Goal: Navigation & Orientation: Understand site structure

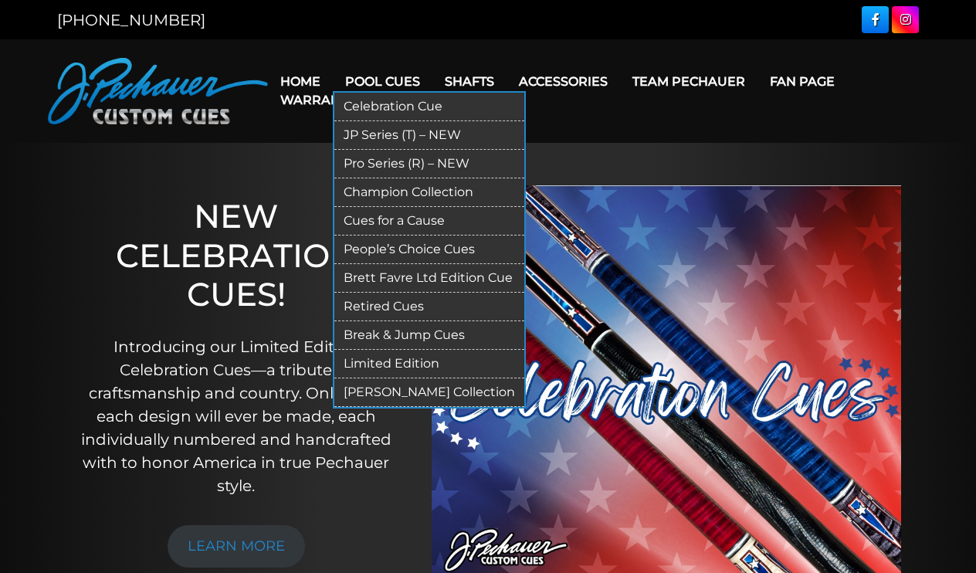
click at [417, 393] on link "[PERSON_NAME] Collection" at bounding box center [429, 392] width 190 height 29
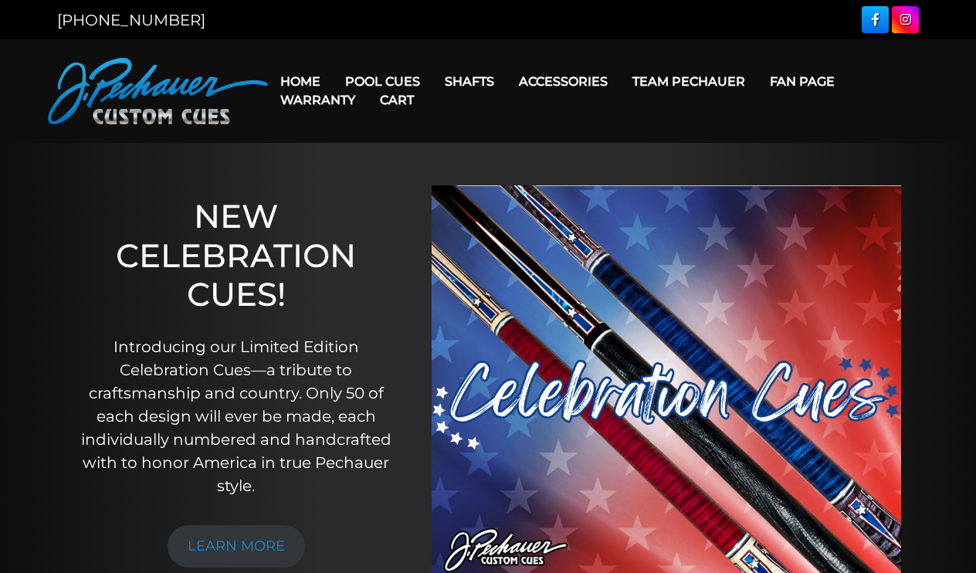
click at [375, 83] on link "Cart" at bounding box center [397, 99] width 59 height 39
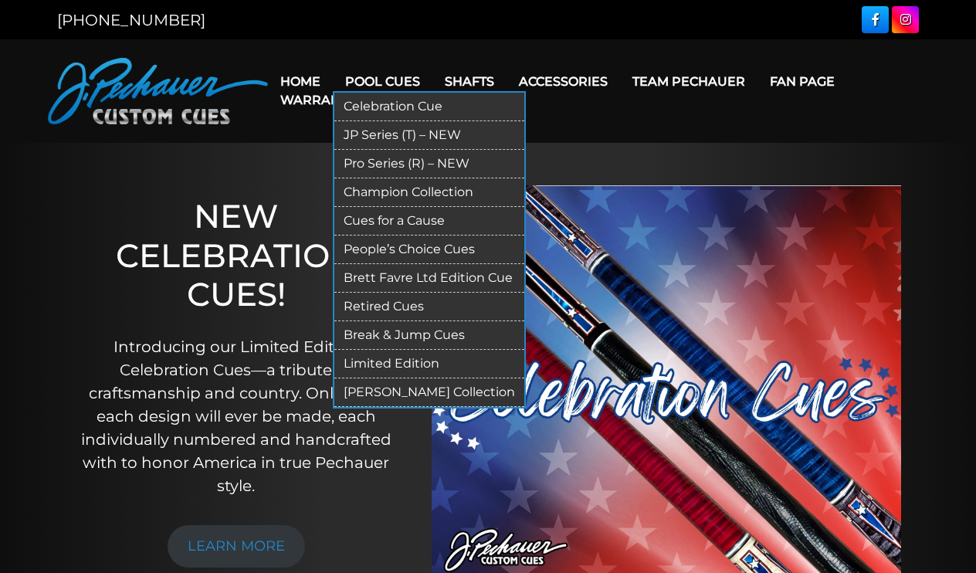
click at [415, 247] on link "People’s Choice Cues" at bounding box center [429, 250] width 190 height 29
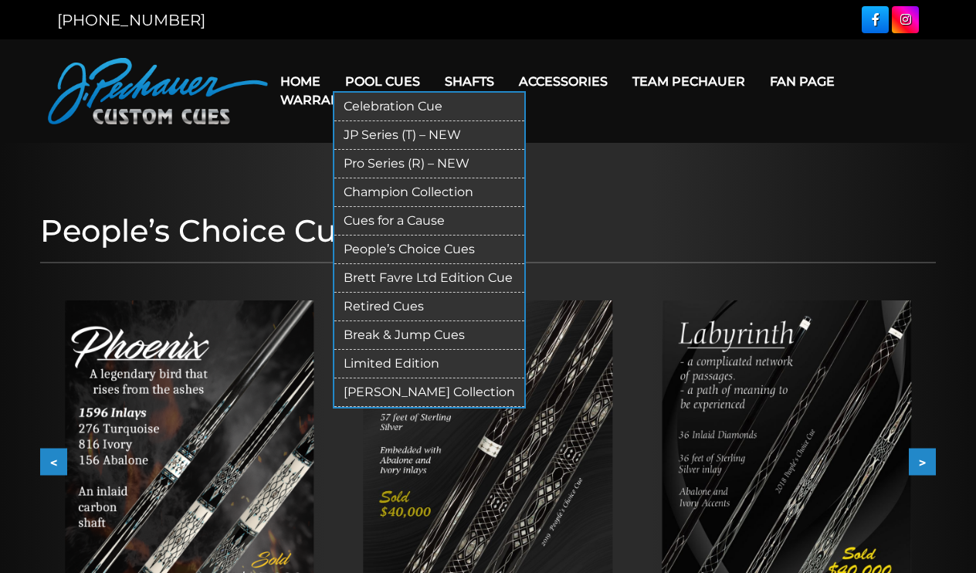
click at [377, 132] on link "JP Series (T) – NEW" at bounding box center [429, 135] width 190 height 29
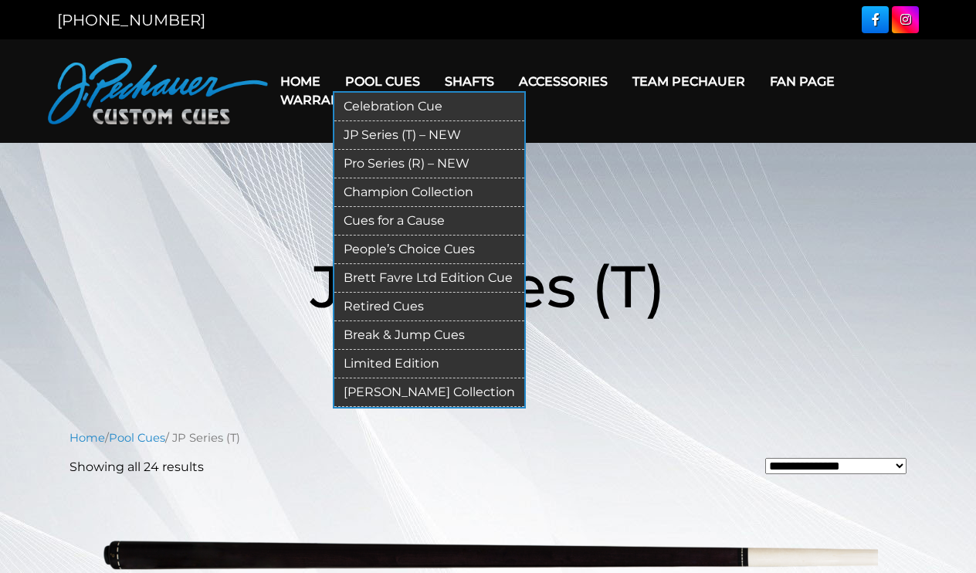
click at [422, 167] on link "Pro Series (R) – NEW" at bounding box center [429, 164] width 190 height 29
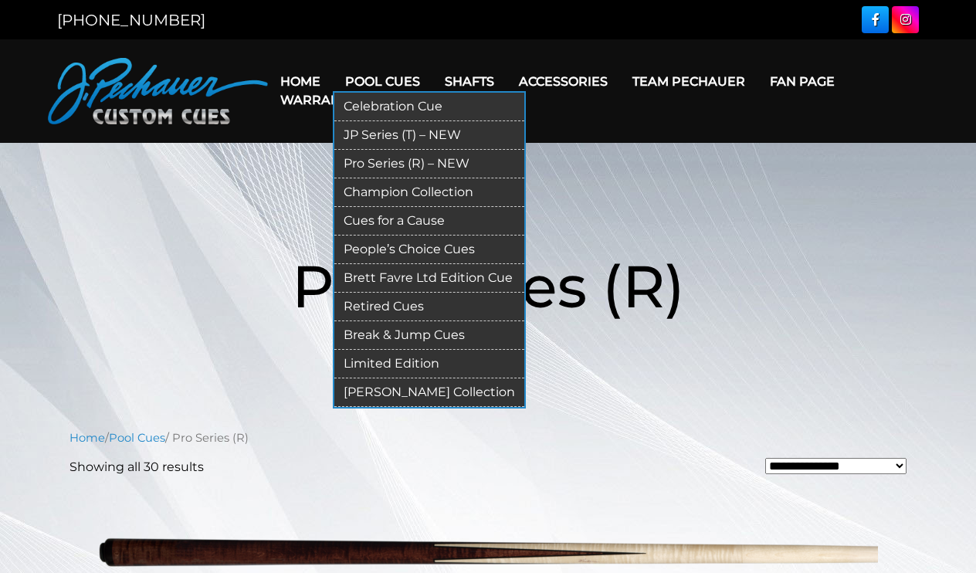
click at [389, 190] on link "Champion Collection" at bounding box center [429, 192] width 190 height 29
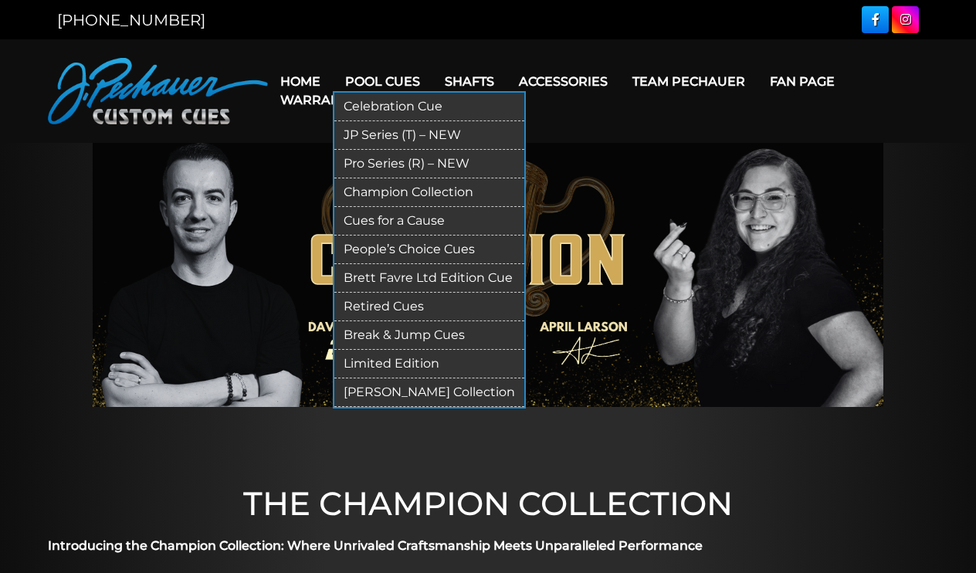
click at [425, 246] on link "People’s Choice Cues" at bounding box center [429, 250] width 190 height 29
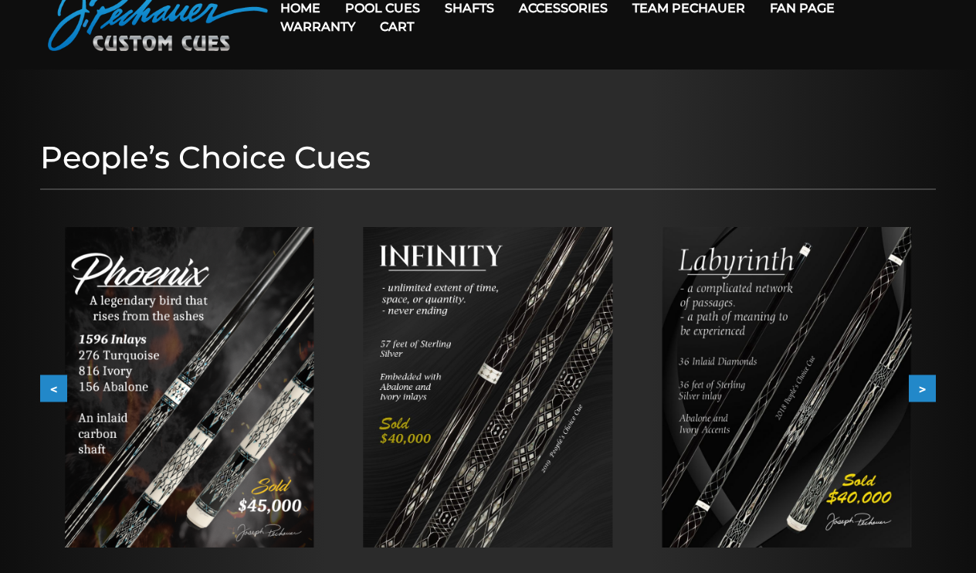
scroll to position [73, 0]
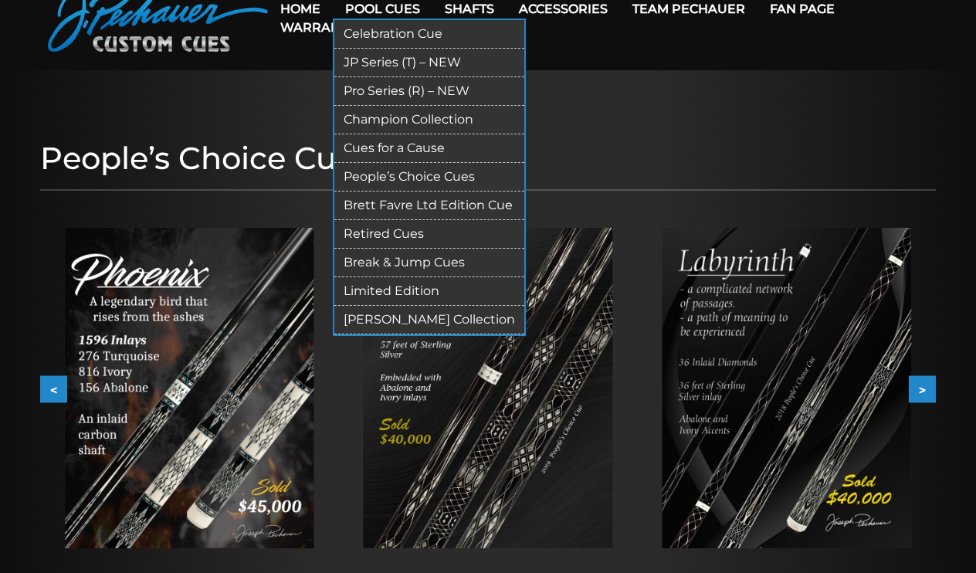
click at [439, 205] on link "Brett Favre Ltd Edition Cue" at bounding box center [429, 206] width 190 height 29
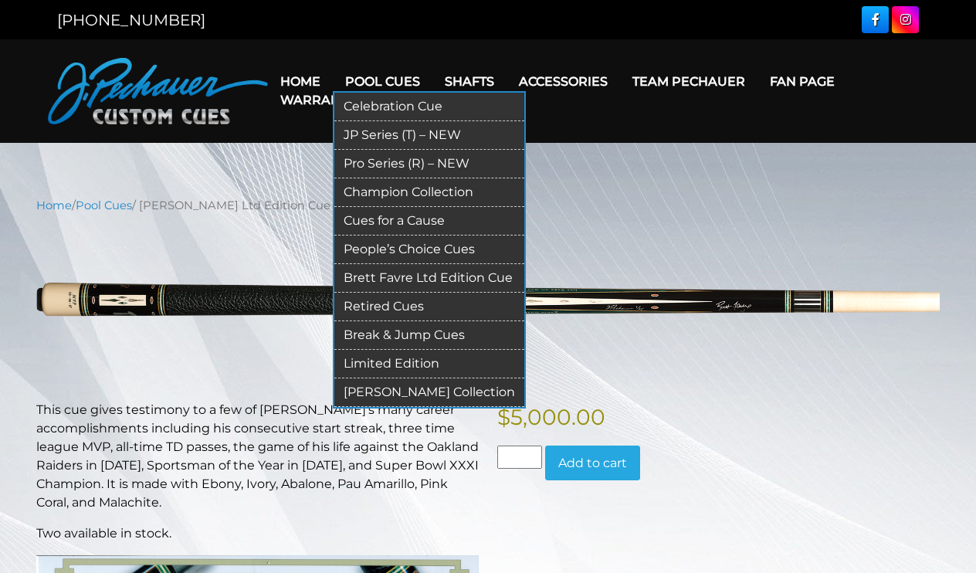
click at [406, 306] on link "Retired Cues" at bounding box center [429, 307] width 190 height 29
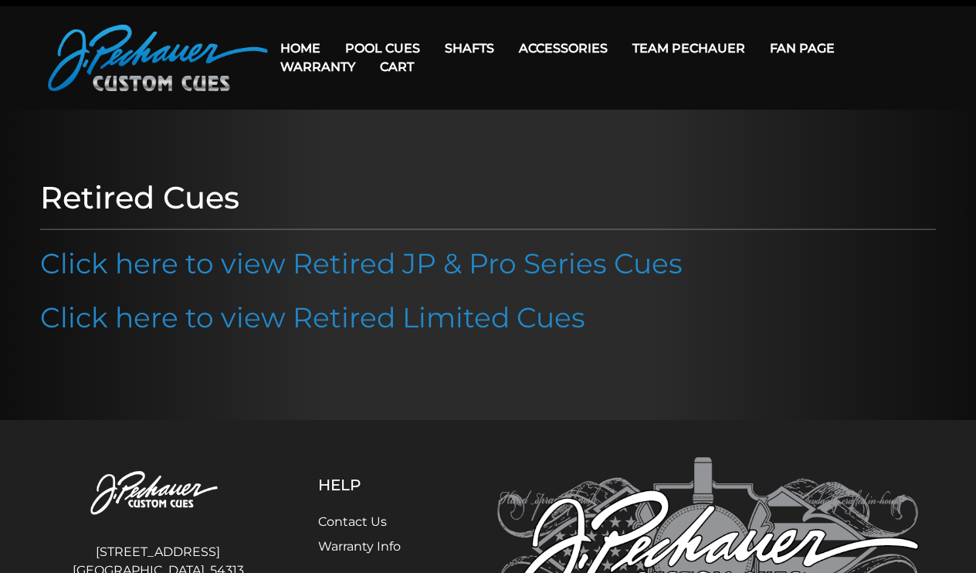
scroll to position [31, 0]
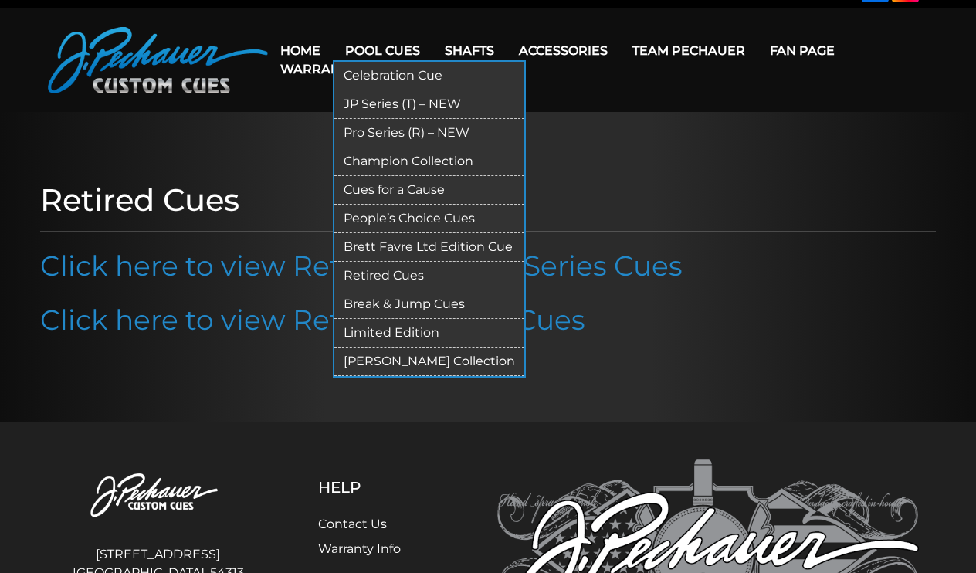
click at [422, 334] on link "Limited Edition" at bounding box center [429, 333] width 190 height 29
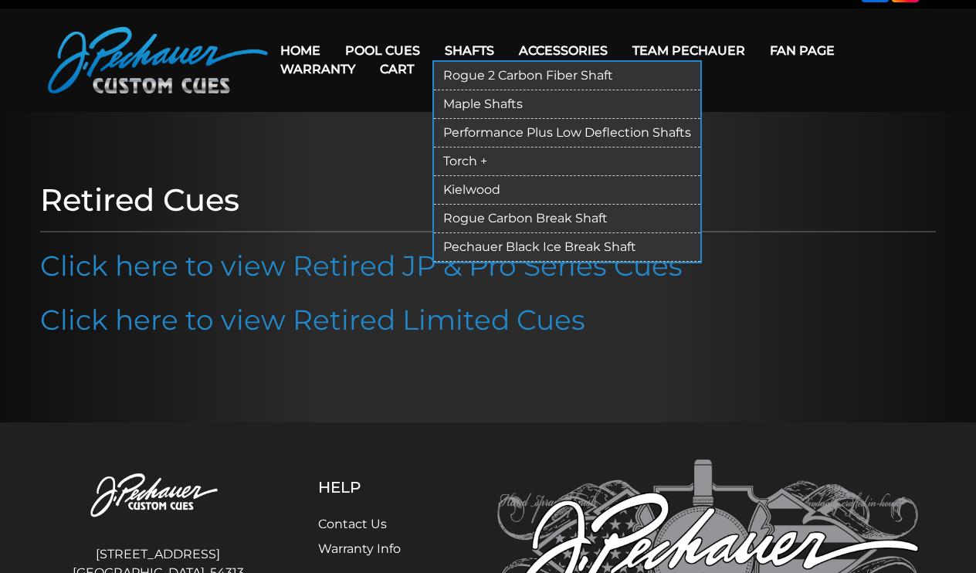
click at [499, 185] on link "Kielwood" at bounding box center [567, 190] width 266 height 29
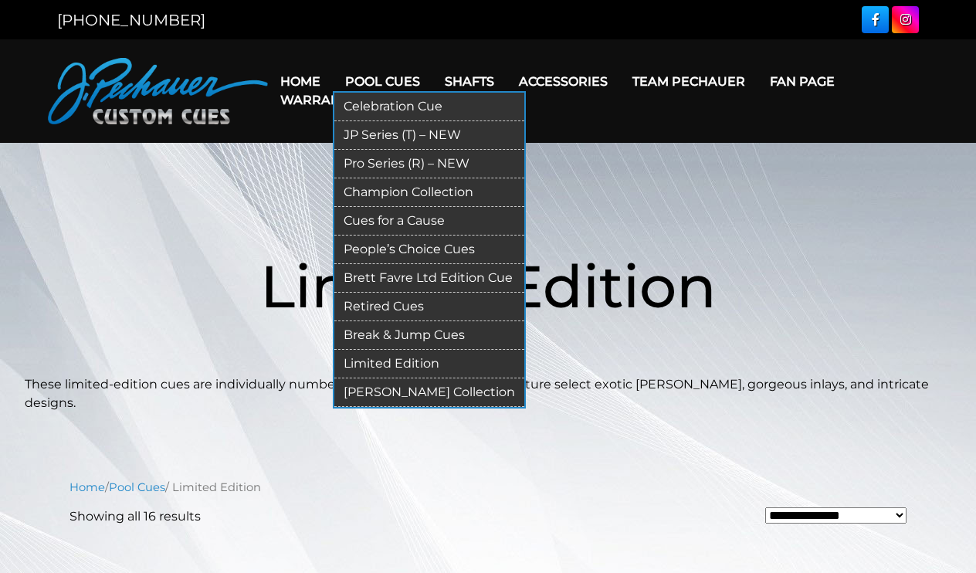
click at [432, 333] on link "Break & Jump Cues" at bounding box center [429, 335] width 190 height 29
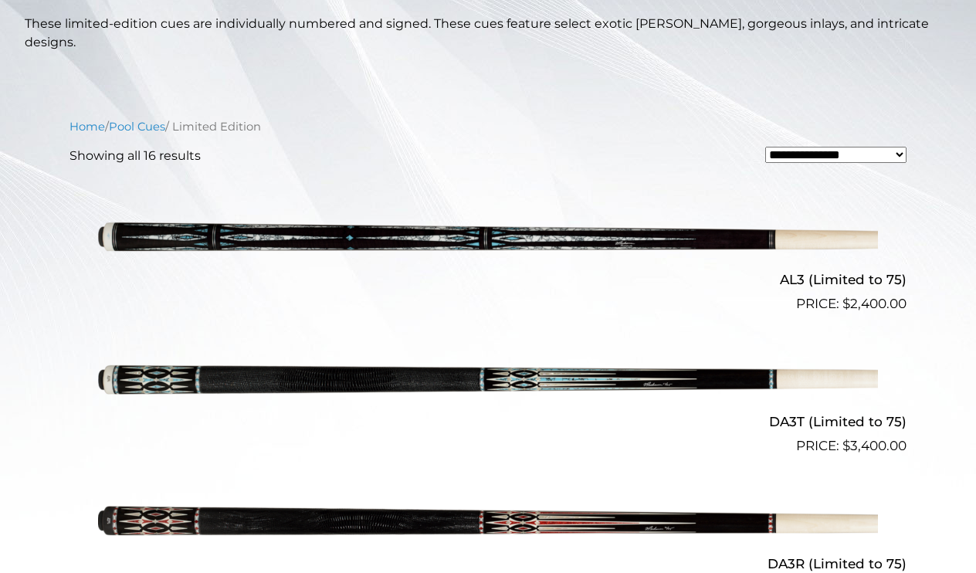
scroll to position [360, 0]
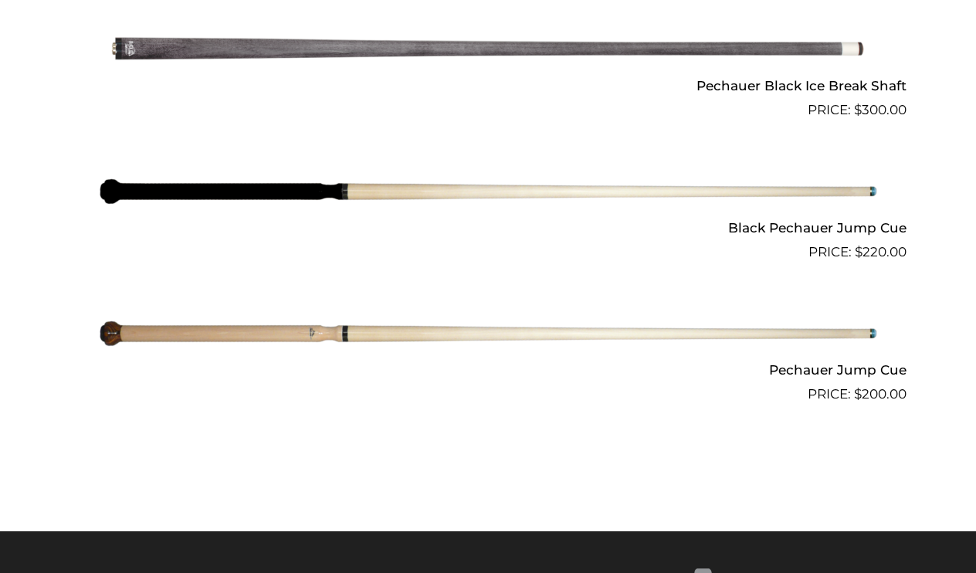
scroll to position [1310, 0]
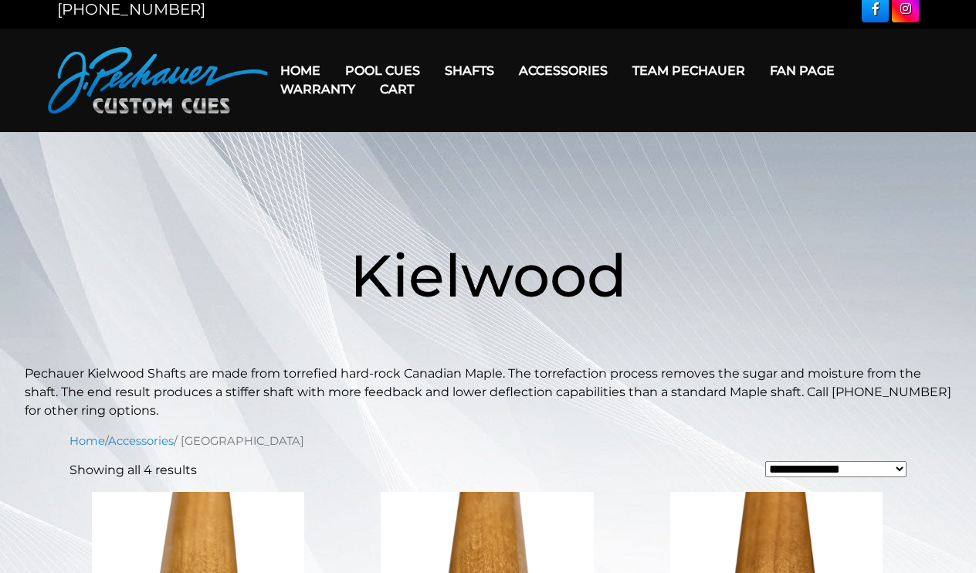
scroll to position [8, 0]
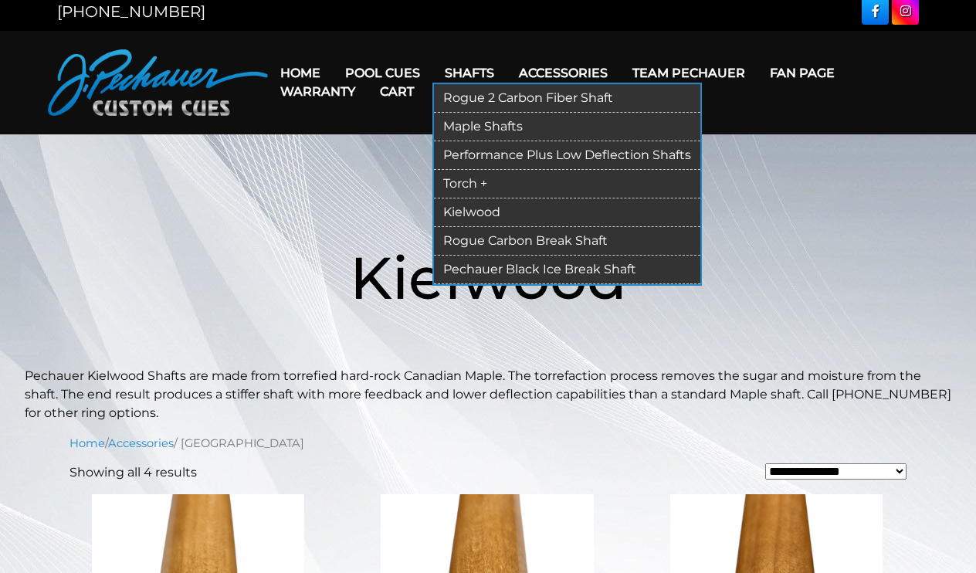
click at [475, 179] on link "Torch +" at bounding box center [567, 184] width 266 height 29
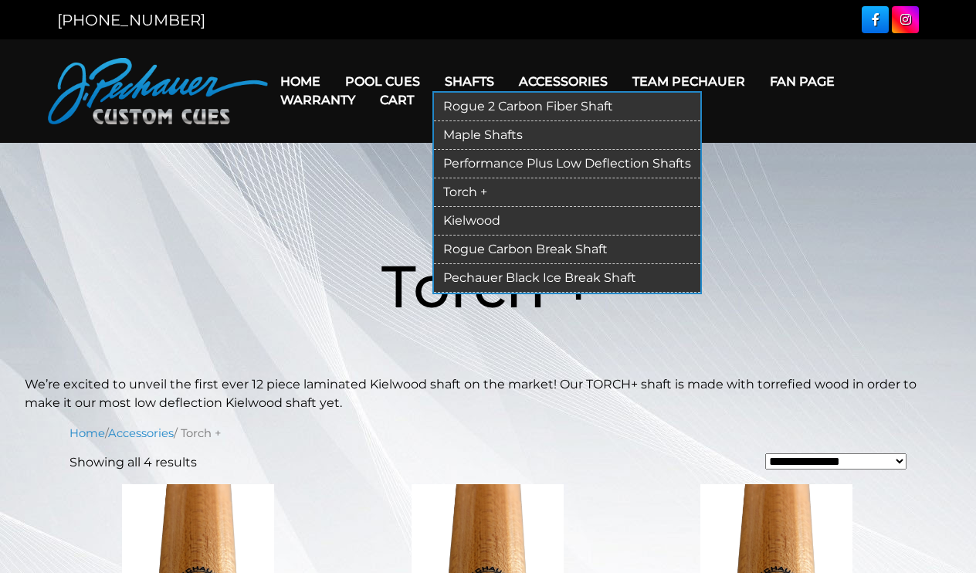
click at [482, 163] on link "Performance Plus Low Deflection Shafts" at bounding box center [567, 164] width 266 height 29
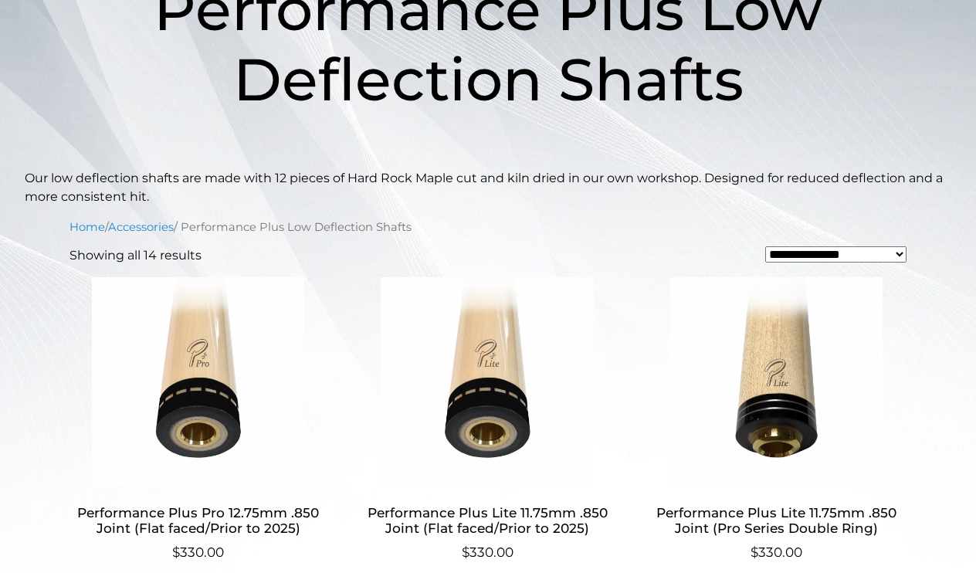
scroll to position [279, 0]
